Goal: Find specific page/section: Find specific page/section

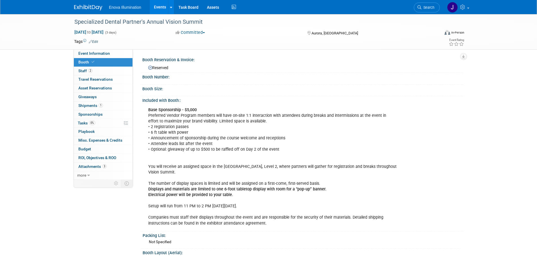
click at [88, 6] on img at bounding box center [88, 8] width 28 height 6
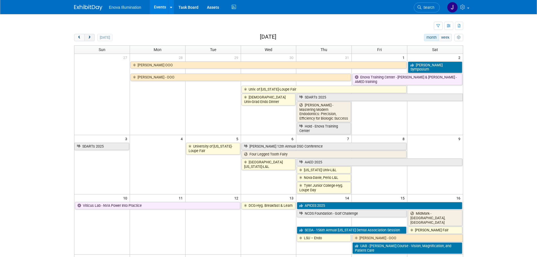
click at [92, 37] on button "next" at bounding box center [89, 37] width 10 height 7
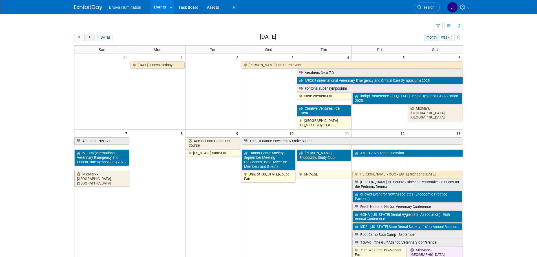
click at [92, 37] on button "next" at bounding box center [89, 37] width 10 height 7
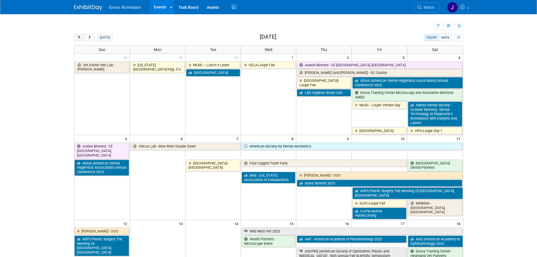
click at [76, 37] on button "prev" at bounding box center [79, 37] width 10 height 7
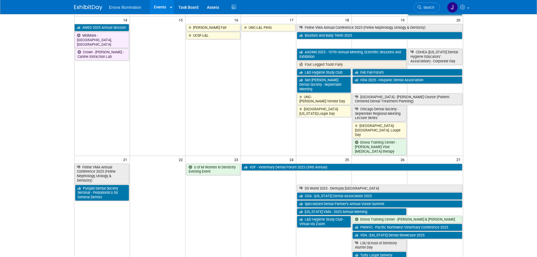
scroll to position [282, 0]
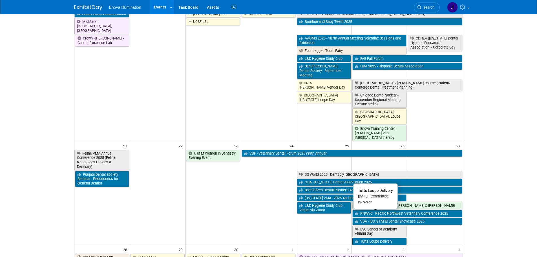
click at [366, 238] on link "Tufts Loupe Delivery" at bounding box center [379, 241] width 54 height 7
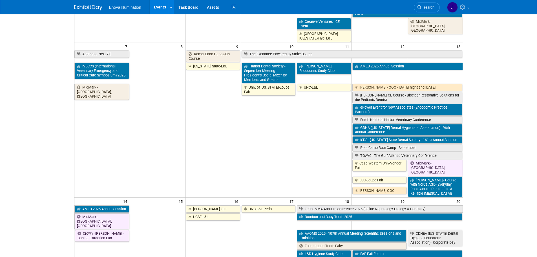
scroll to position [85, 0]
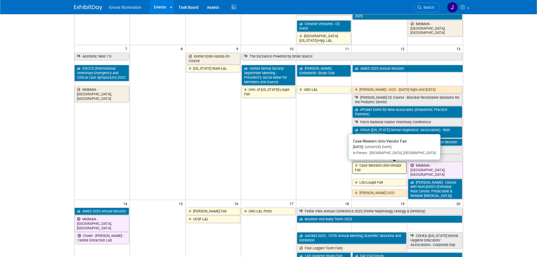
click at [369, 168] on link "Case Western Univ-Vendor Fair" at bounding box center [379, 168] width 54 height 12
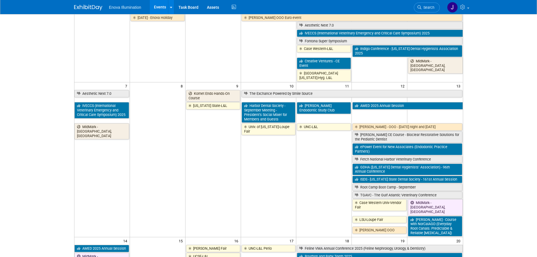
scroll to position [0, 0]
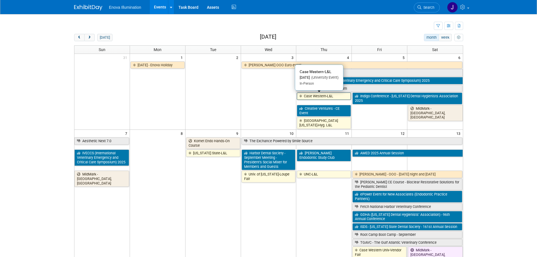
click at [338, 98] on link "Case Western-L&L" at bounding box center [324, 95] width 54 height 7
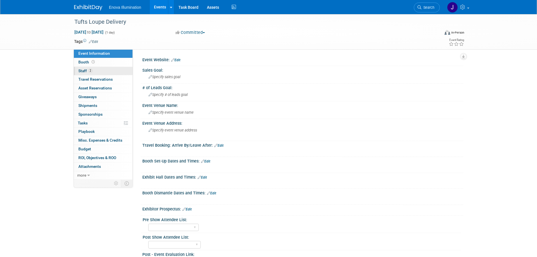
click at [80, 68] on link "2 Staff 2" at bounding box center [103, 71] width 59 height 8
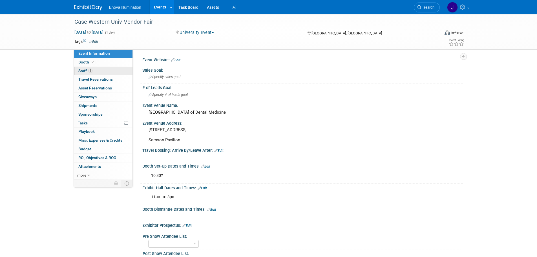
click at [85, 70] on span "Staff 1" at bounding box center [85, 71] width 14 height 5
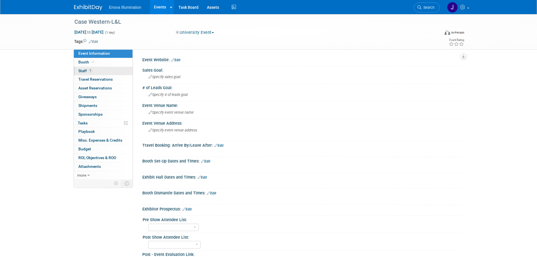
click at [83, 68] on link "1 Staff 1" at bounding box center [103, 71] width 59 height 8
